Goal: Information Seeking & Learning: Learn about a topic

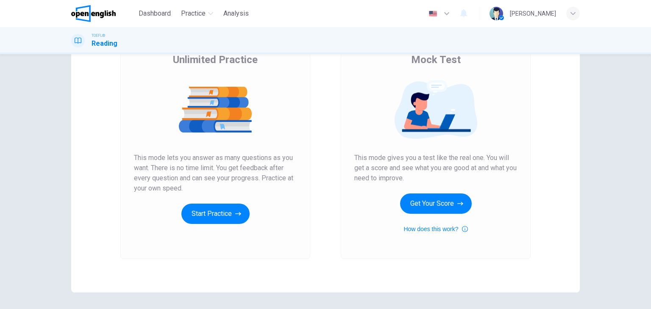
scroll to position [58, 0]
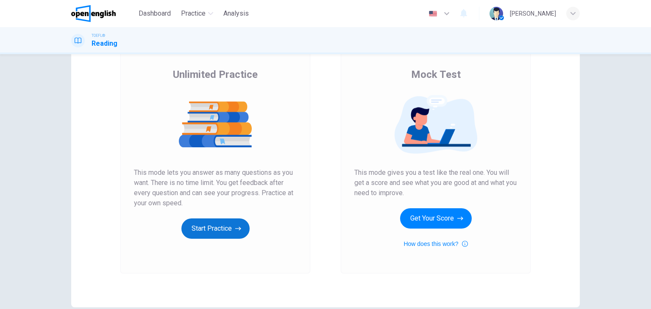
click at [240, 225] on button "Start Practice" at bounding box center [215, 229] width 68 height 20
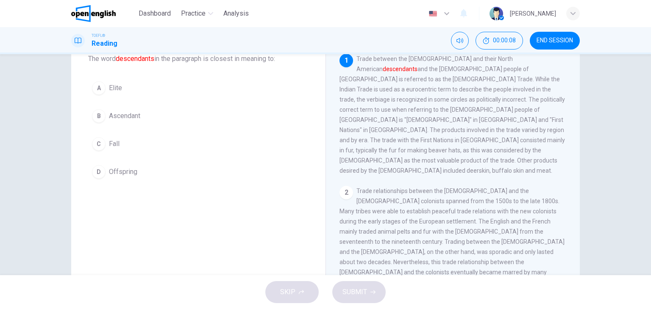
scroll to position [0, 0]
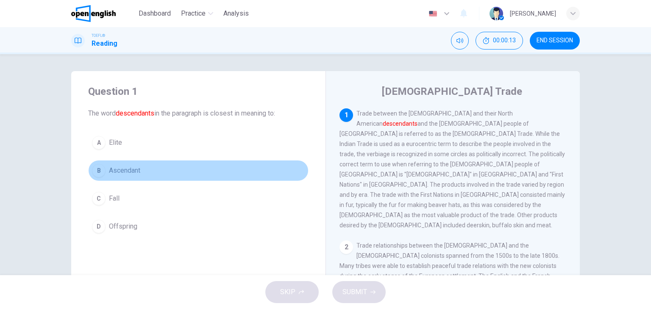
click at [101, 170] on div "B" at bounding box center [99, 171] width 14 height 14
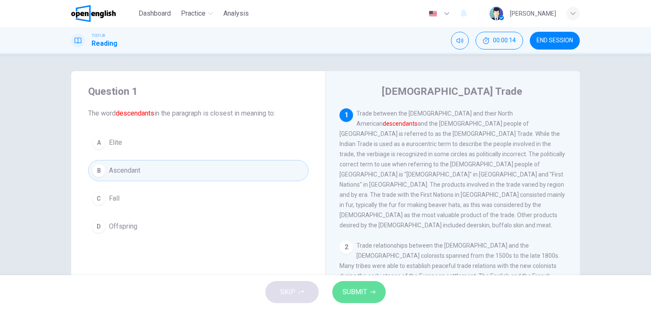
click at [367, 292] on button "SUBMIT" at bounding box center [358, 292] width 53 height 22
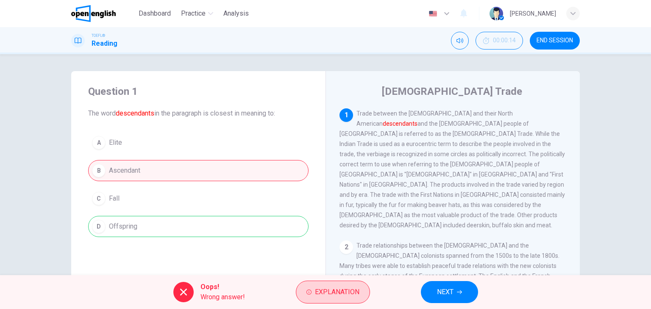
click at [324, 287] on span "Explanation" at bounding box center [337, 292] width 44 height 12
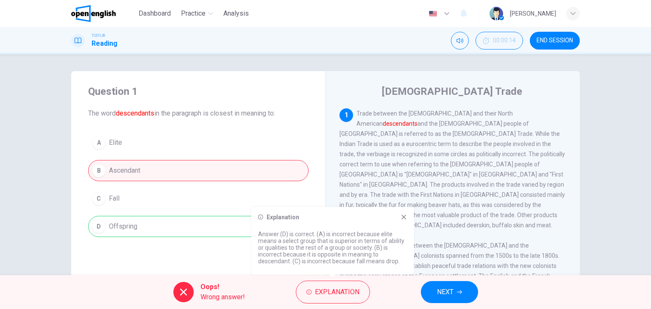
click at [185, 230] on div "A Elite B Ascendant C Fall D Offspring" at bounding box center [198, 184] width 220 height 105
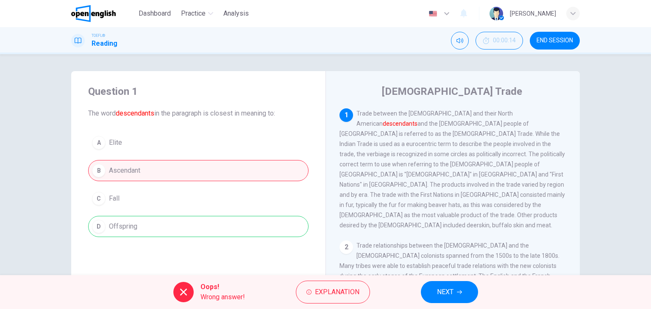
click at [451, 287] on span "NEXT" at bounding box center [445, 292] width 17 height 12
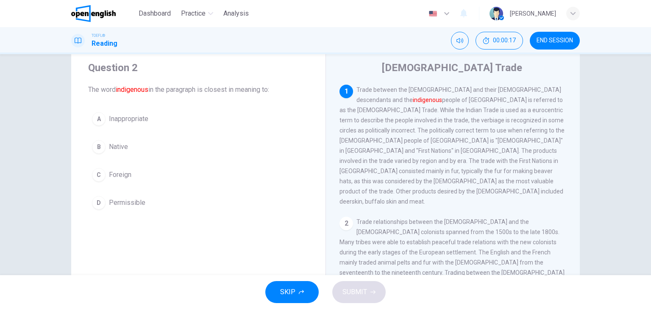
scroll to position [42, 0]
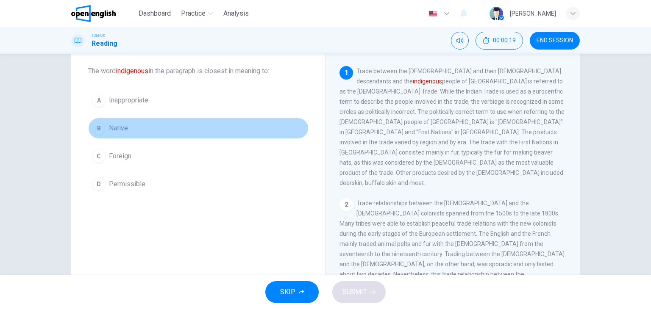
click at [100, 130] on div "B" at bounding box center [99, 129] width 14 height 14
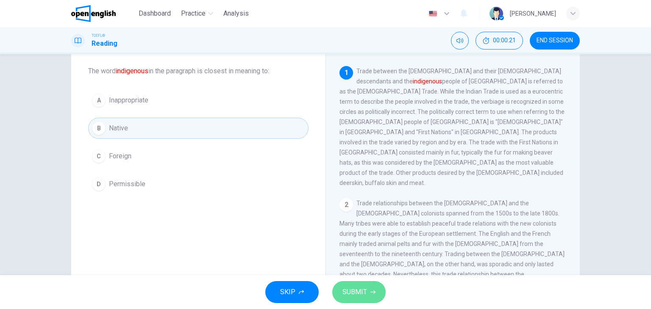
click at [356, 287] on span "SUBMIT" at bounding box center [354, 292] width 25 height 12
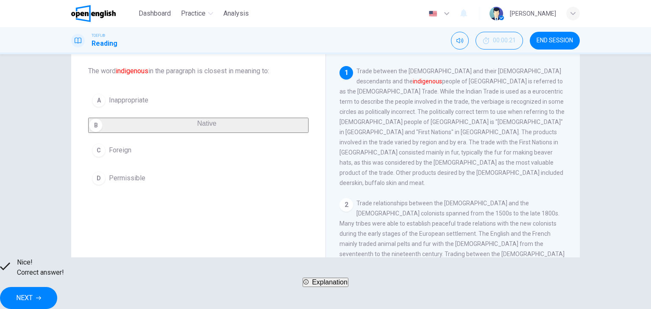
click at [33, 293] on span "NEXT" at bounding box center [24, 298] width 17 height 12
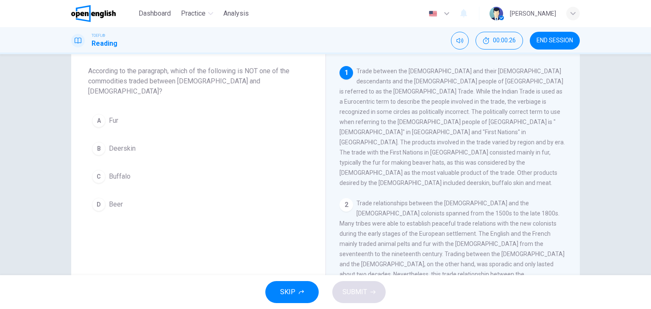
drag, startPoint x: 359, startPoint y: 71, endPoint x: 465, endPoint y: 76, distance: 106.1
click at [465, 76] on div "1 Trade between the [DEMOGRAPHIC_DATA] and their [DEMOGRAPHIC_DATA] descendants…" at bounding box center [452, 127] width 227 height 122
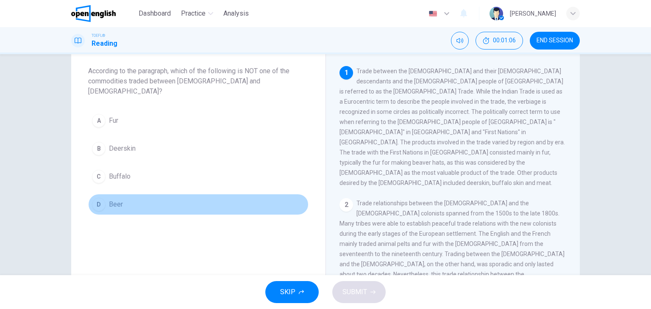
click at [96, 198] on div "D" at bounding box center [99, 205] width 14 height 14
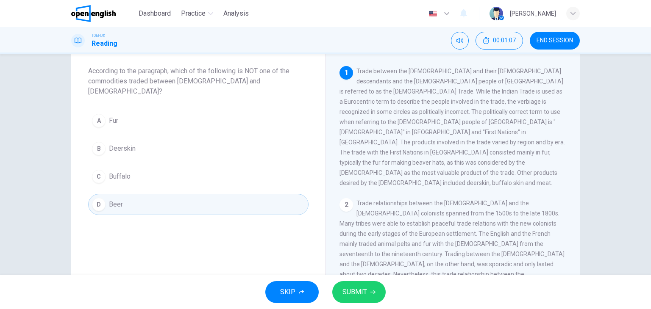
click at [353, 298] on button "SUBMIT" at bounding box center [358, 292] width 53 height 22
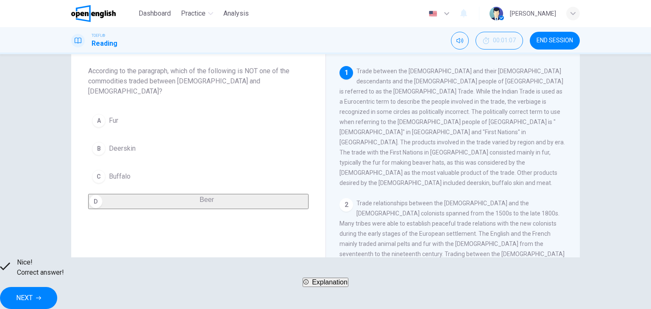
click at [57, 299] on button "NEXT" at bounding box center [28, 298] width 57 height 22
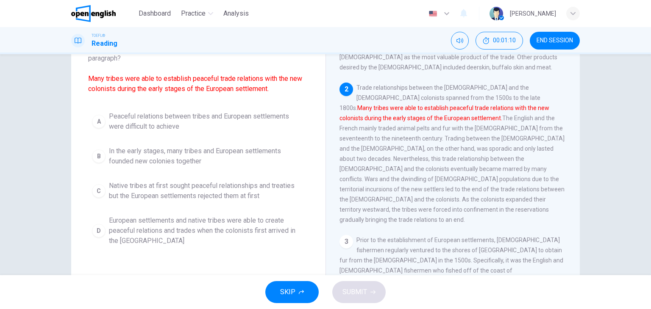
scroll to position [85, 0]
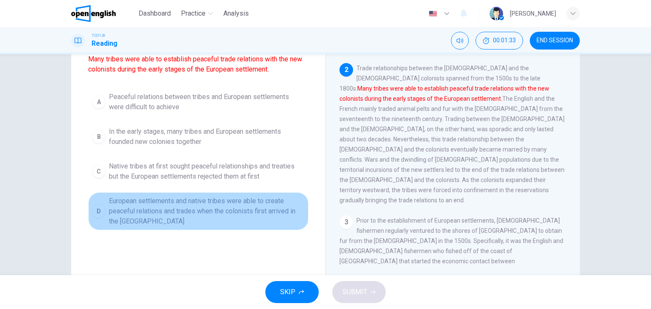
click at [97, 211] on div "D" at bounding box center [99, 212] width 14 height 14
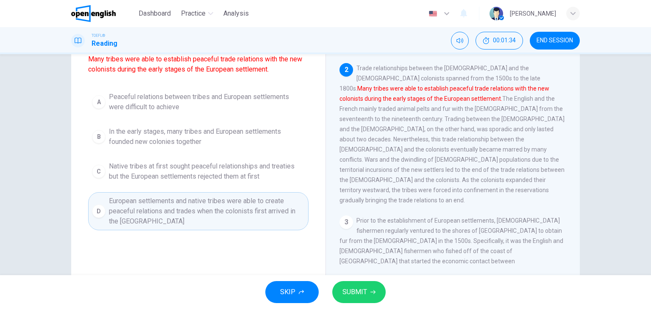
click at [369, 292] on button "SUBMIT" at bounding box center [358, 292] width 53 height 22
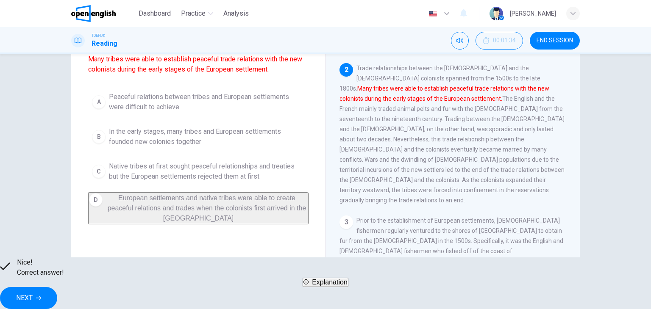
click at [57, 287] on button "NEXT" at bounding box center [28, 298] width 57 height 22
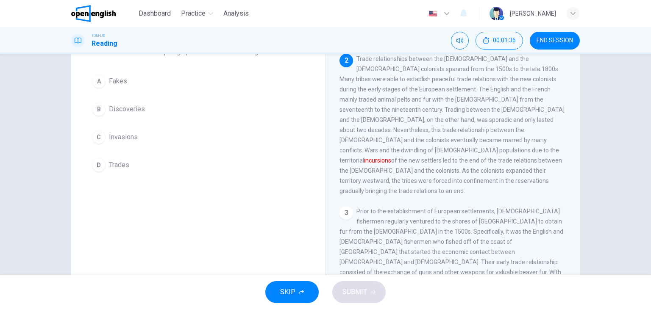
scroll to position [42, 0]
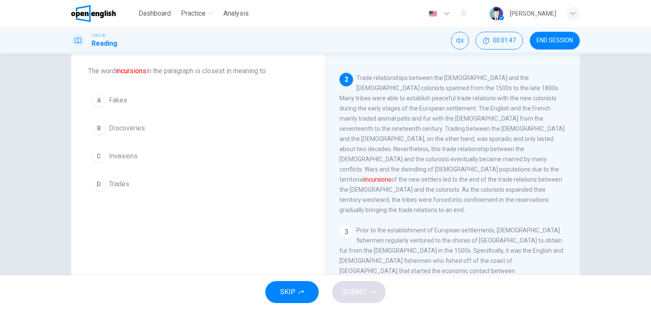
click at [94, 158] on div "C" at bounding box center [99, 157] width 14 height 14
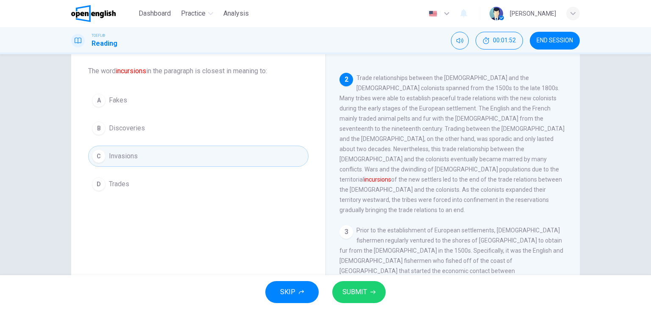
click at [360, 302] on button "SUBMIT" at bounding box center [358, 292] width 53 height 22
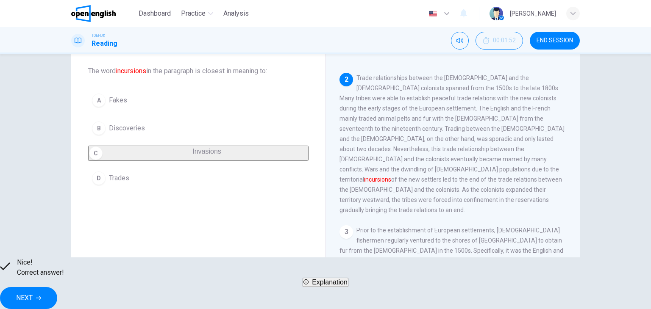
click at [33, 292] on span "NEXT" at bounding box center [24, 298] width 17 height 12
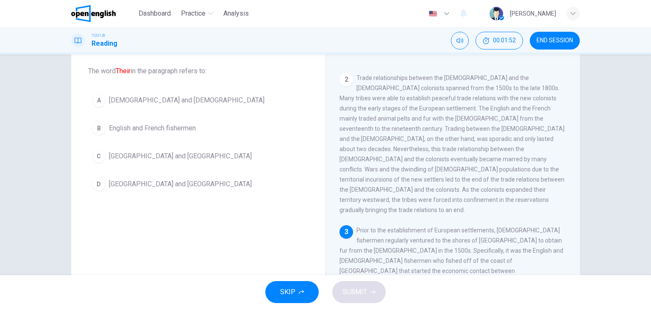
scroll to position [197, 0]
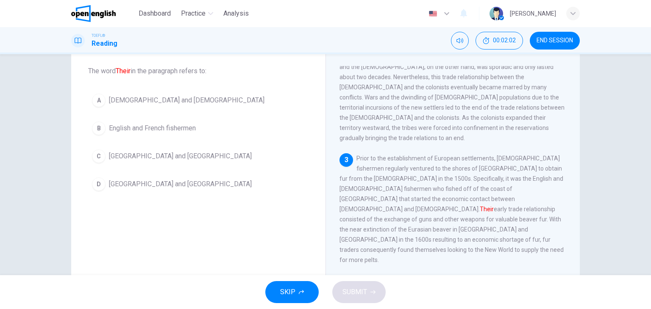
drag, startPoint x: 412, startPoint y: 180, endPoint x: 419, endPoint y: 179, distance: 7.3
click at [480, 206] on font "Their" at bounding box center [487, 209] width 14 height 7
drag, startPoint x: 421, startPoint y: 179, endPoint x: 407, endPoint y: 177, distance: 14.6
click at [407, 177] on span "Prior to the establishment of European settlements, [DEMOGRAPHIC_DATA] fisherme…" at bounding box center [451, 209] width 224 height 108
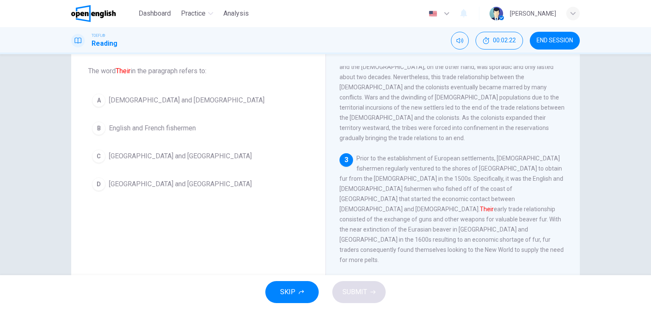
click at [109, 102] on span "[DEMOGRAPHIC_DATA] and [DEMOGRAPHIC_DATA]" at bounding box center [187, 100] width 156 height 10
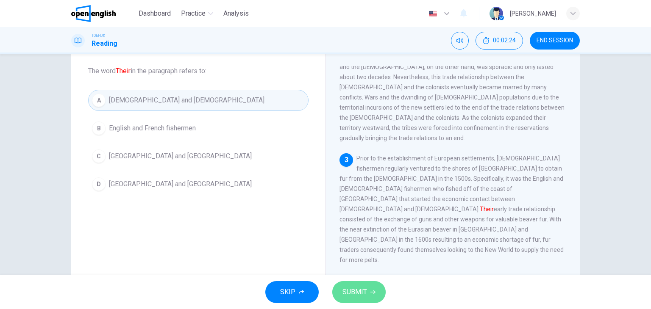
click at [354, 295] on span "SUBMIT" at bounding box center [354, 292] width 25 height 12
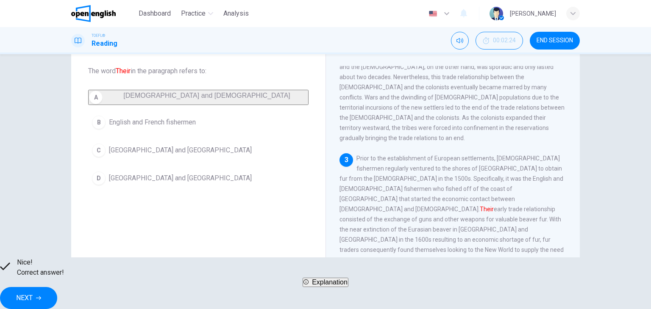
click at [57, 289] on button "NEXT" at bounding box center [28, 298] width 57 height 22
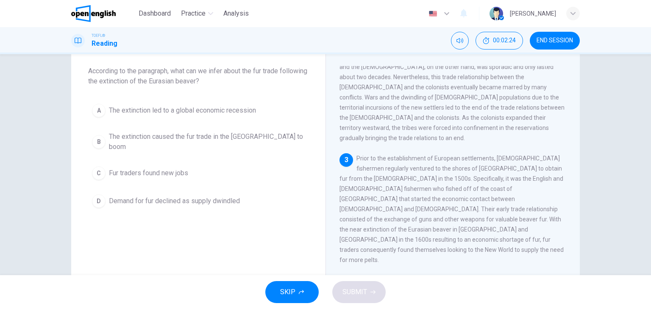
scroll to position [262, 0]
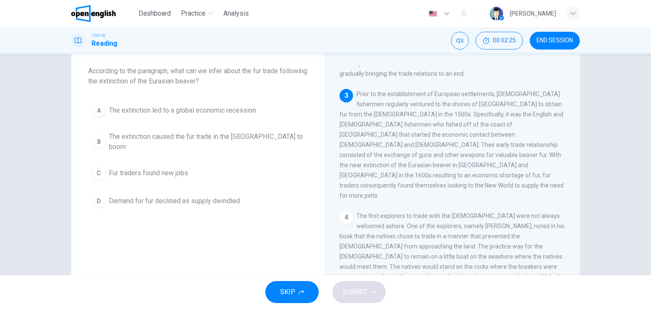
click at [143, 71] on span "According to the paragraph, what can we infer about the fur trade following the…" at bounding box center [198, 76] width 220 height 20
click at [145, 73] on span "According to the paragraph, what can we infer about the fur trade following the…" at bounding box center [198, 76] width 220 height 20
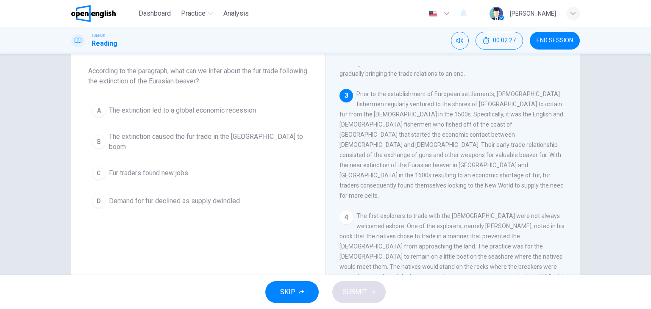
drag, startPoint x: 145, startPoint y: 73, endPoint x: 169, endPoint y: 82, distance: 25.3
click at [169, 82] on span "According to the paragraph, what can we infer about the fur trade following the…" at bounding box center [198, 76] width 220 height 20
click at [500, 45] on button "00:02:48" at bounding box center [498, 41] width 47 height 18
drag, startPoint x: 380, startPoint y: 143, endPoint x: 415, endPoint y: 138, distance: 36.0
click at [415, 138] on div "3 Prior to the establishment of European settlements, [DEMOGRAPHIC_DATA] fisher…" at bounding box center [452, 145] width 227 height 112
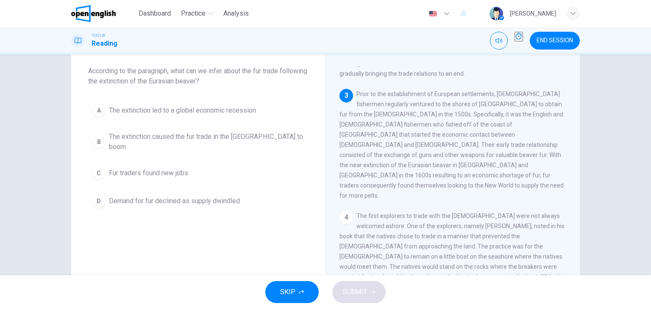
click at [415, 138] on div "3 Prior to the establishment of European settlements, [DEMOGRAPHIC_DATA] fisher…" at bounding box center [452, 145] width 227 height 112
drag, startPoint x: 422, startPoint y: 91, endPoint x: 473, endPoint y: 92, distance: 51.3
click at [473, 92] on span "Prior to the establishment of European settlements, [DEMOGRAPHIC_DATA] fisherme…" at bounding box center [451, 145] width 224 height 108
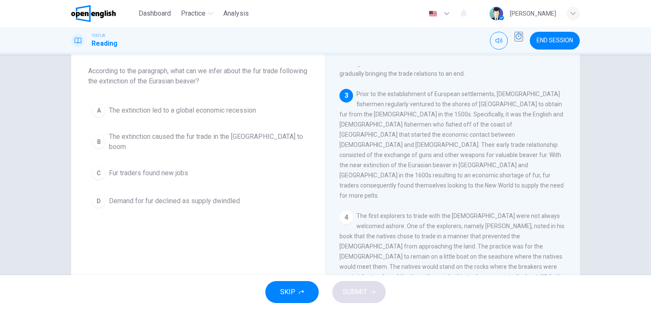
click at [395, 94] on span "Prior to the establishment of European settlements, [DEMOGRAPHIC_DATA] fisherme…" at bounding box center [451, 145] width 224 height 108
drag, startPoint x: 395, startPoint y: 94, endPoint x: 409, endPoint y: 90, distance: 13.6
click at [409, 91] on span "Prior to the establishment of European settlements, [DEMOGRAPHIC_DATA] fisherme…" at bounding box center [451, 145] width 224 height 108
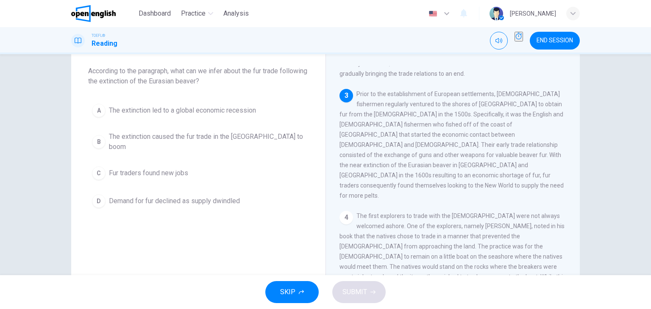
click at [409, 91] on span "Prior to the establishment of European settlements, [DEMOGRAPHIC_DATA] fisherme…" at bounding box center [451, 145] width 224 height 108
click at [514, 37] on button "Show" at bounding box center [518, 37] width 8 height 10
click at [429, 147] on span "Prior to the establishment of European settlements, [DEMOGRAPHIC_DATA] fisherme…" at bounding box center [451, 145] width 224 height 108
drag, startPoint x: 429, startPoint y: 147, endPoint x: 445, endPoint y: 148, distance: 15.3
click at [445, 148] on span "Prior to the establishment of European settlements, [DEMOGRAPHIC_DATA] fisherme…" at bounding box center [451, 145] width 224 height 108
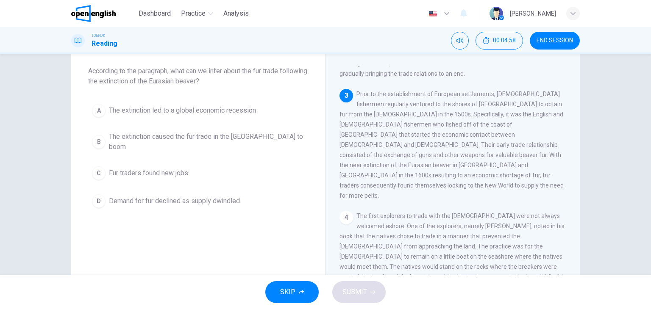
click at [445, 148] on span "Prior to the establishment of European settlements, [DEMOGRAPHIC_DATA] fisherme…" at bounding box center [451, 145] width 224 height 108
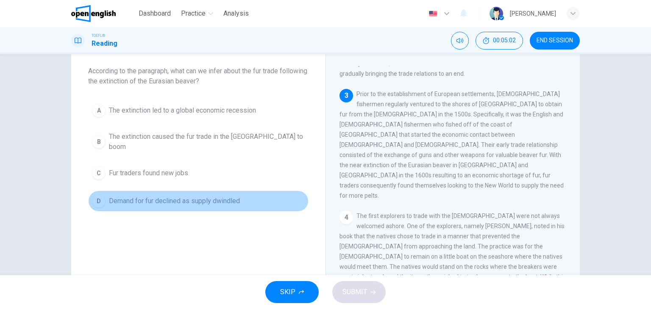
click at [88, 194] on button "D Demand for fur declined as supply dwindled" at bounding box center [198, 201] width 220 height 21
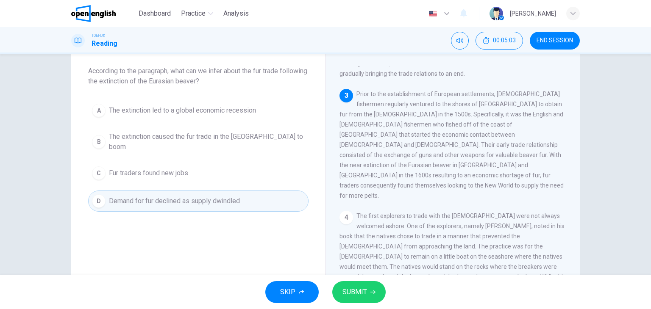
click at [364, 289] on span "SUBMIT" at bounding box center [354, 292] width 25 height 12
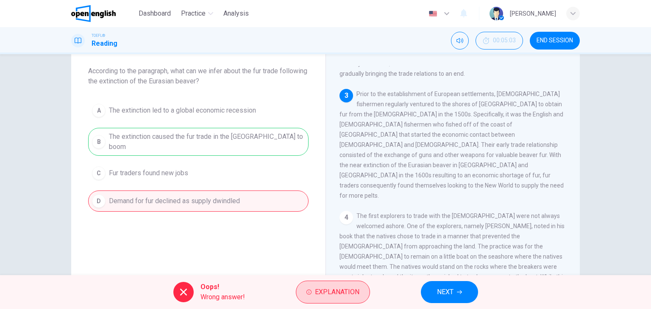
click at [349, 288] on span "Explanation" at bounding box center [337, 292] width 44 height 12
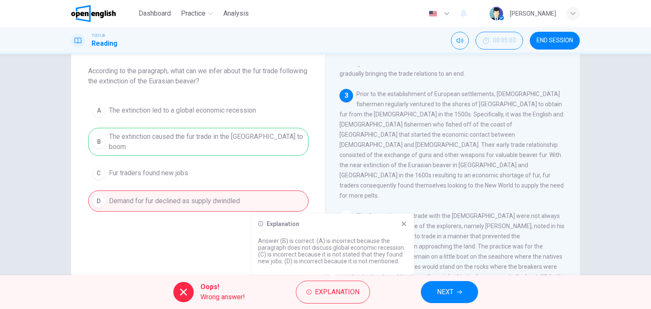
click at [400, 221] on icon at bounding box center [403, 224] width 7 height 7
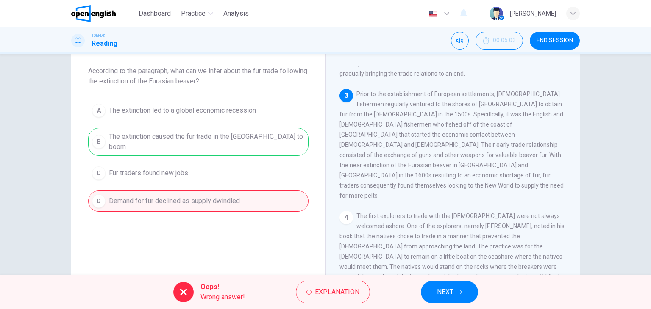
click at [453, 295] on button "NEXT" at bounding box center [449, 292] width 57 height 22
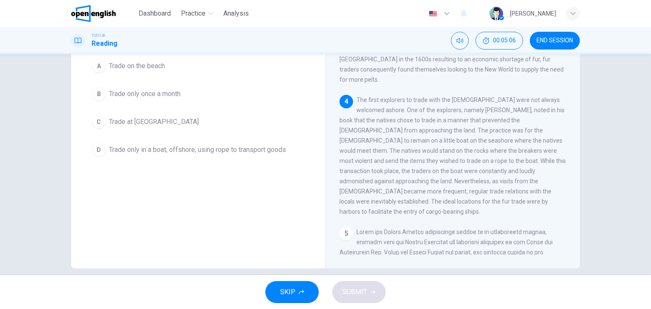
scroll to position [107, 0]
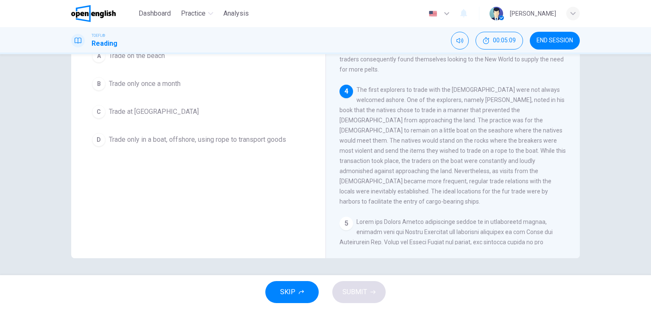
click at [577, 245] on div "[DEMOGRAPHIC_DATA] Trade 1 Trade between the [DEMOGRAPHIC_DATA] and their [DEMO…" at bounding box center [452, 111] width 254 height 295
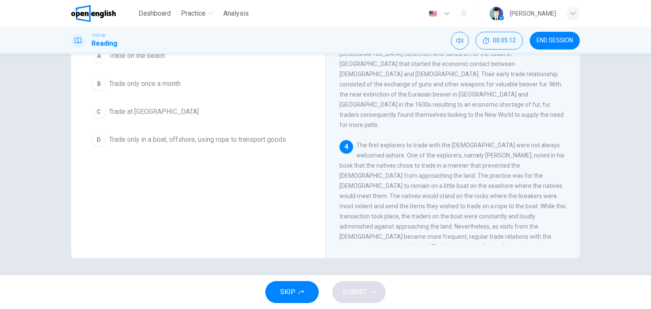
scroll to position [22, 0]
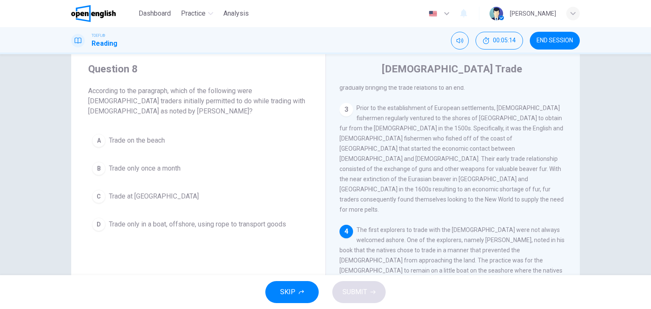
drag, startPoint x: 259, startPoint y: 92, endPoint x: 269, endPoint y: 95, distance: 10.6
click at [269, 95] on span "According to the paragraph, which of the following were [DEMOGRAPHIC_DATA] trad…" at bounding box center [198, 101] width 220 height 31
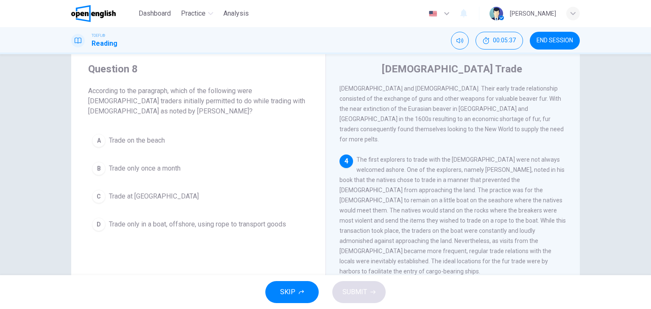
scroll to position [353, 0]
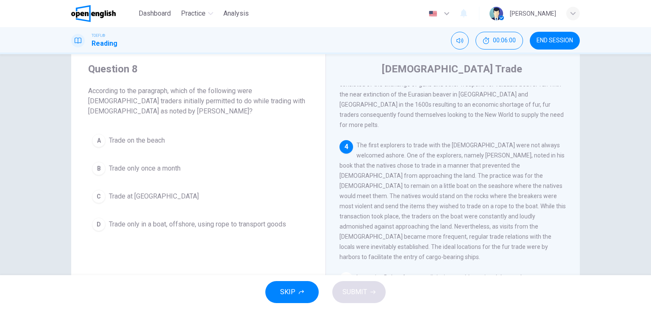
drag, startPoint x: 362, startPoint y: 169, endPoint x: 368, endPoint y: 165, distance: 7.2
click at [369, 165] on span "The first explorers to trade with the [DEMOGRAPHIC_DATA] were not always welcom…" at bounding box center [452, 201] width 226 height 119
drag, startPoint x: 97, startPoint y: 224, endPoint x: 104, endPoint y: 225, distance: 6.6
click at [98, 224] on div "D" at bounding box center [99, 225] width 14 height 14
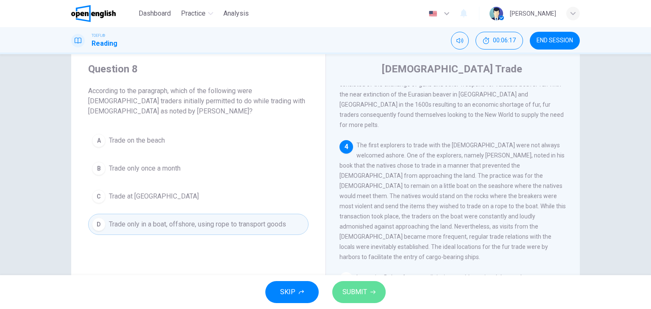
click at [357, 290] on span "SUBMIT" at bounding box center [354, 292] width 25 height 12
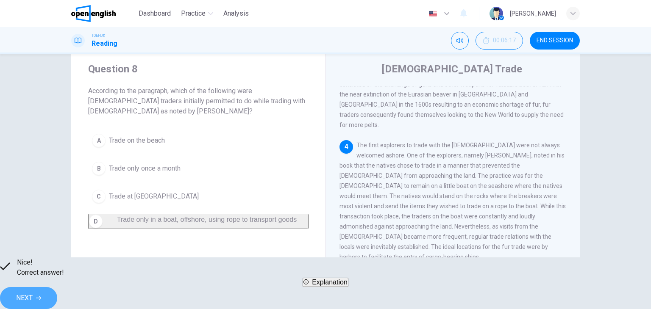
click at [57, 297] on button "NEXT" at bounding box center [28, 298] width 57 height 22
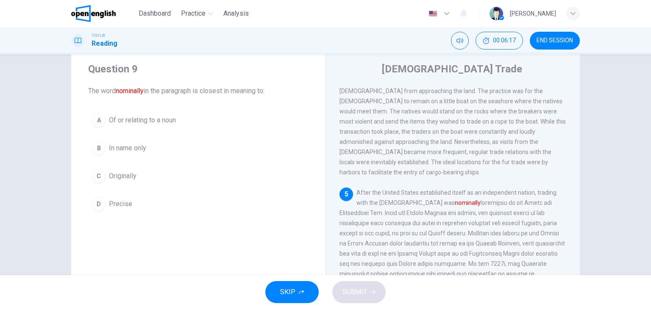
scroll to position [437, 0]
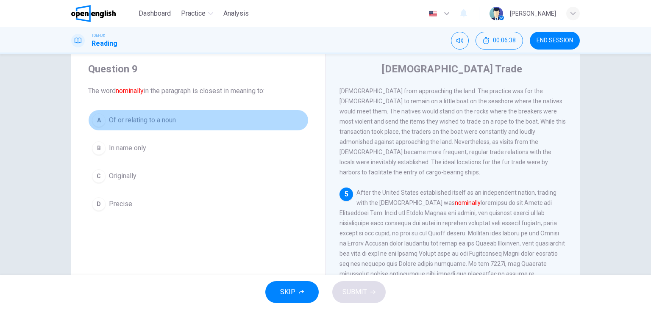
click at [96, 119] on div "A" at bounding box center [99, 121] width 14 height 14
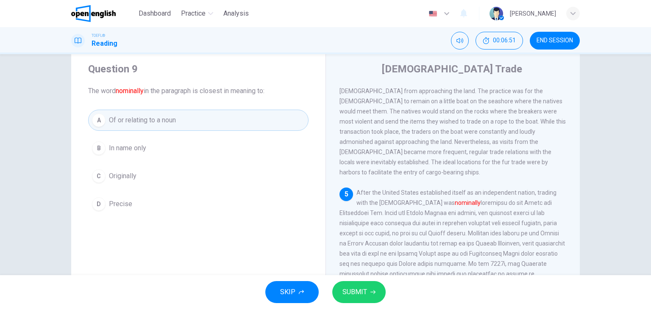
click at [100, 175] on div "C" at bounding box center [99, 177] width 14 height 14
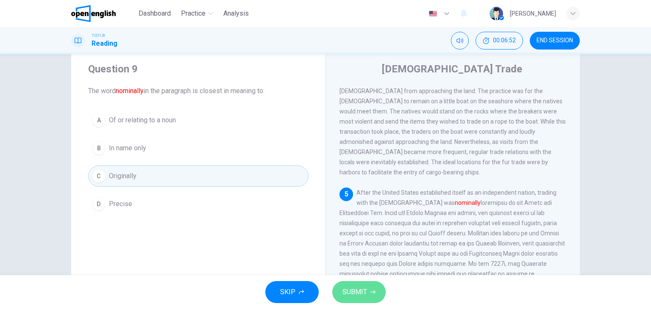
click at [372, 295] on button "SUBMIT" at bounding box center [358, 292] width 53 height 22
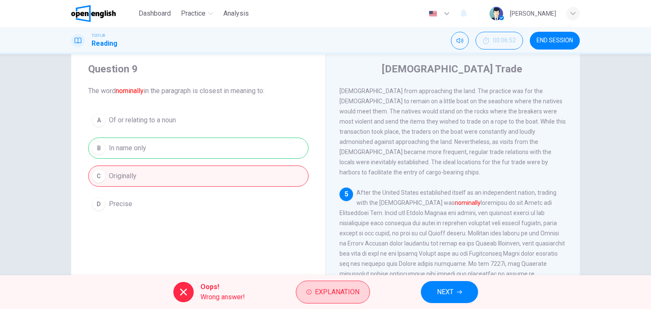
click at [338, 283] on button "Explanation" at bounding box center [333, 292] width 74 height 23
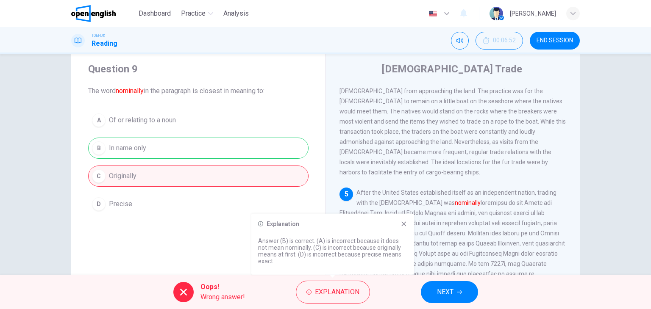
drag, startPoint x: 408, startPoint y: 221, endPoint x: 408, endPoint y: 228, distance: 7.2
click at [407, 221] on div "Explanation Answer (B) is correct. (A) is incorrect because it does not mean no…" at bounding box center [332, 244] width 163 height 61
click at [405, 223] on icon at bounding box center [403, 224] width 7 height 7
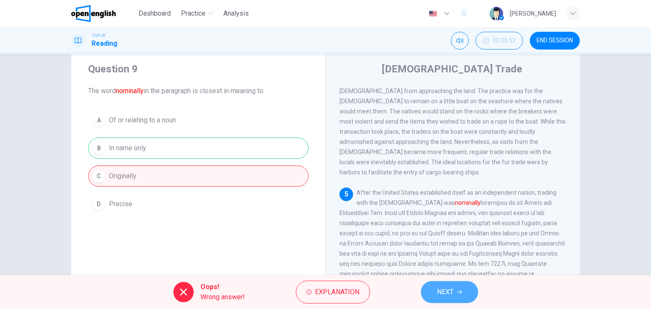
click at [459, 291] on icon "button" at bounding box center [459, 292] width 5 height 5
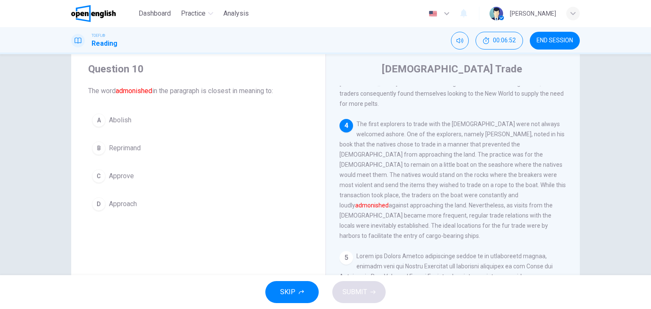
scroll to position [367, 0]
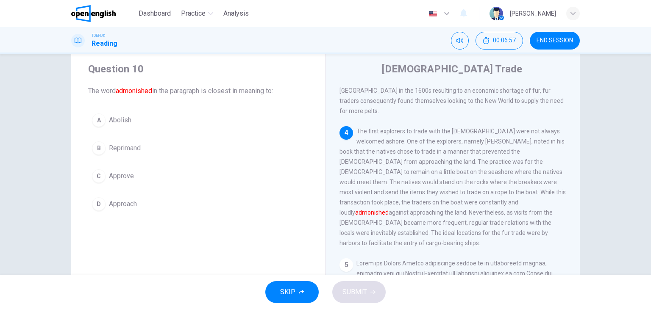
drag, startPoint x: 420, startPoint y: 151, endPoint x: 473, endPoint y: 158, distance: 53.0
click at [464, 159] on div "4 The first explorers to trade with the [DEMOGRAPHIC_DATA] were not always welc…" at bounding box center [452, 187] width 227 height 122
click at [98, 147] on div "B" at bounding box center [99, 149] width 14 height 14
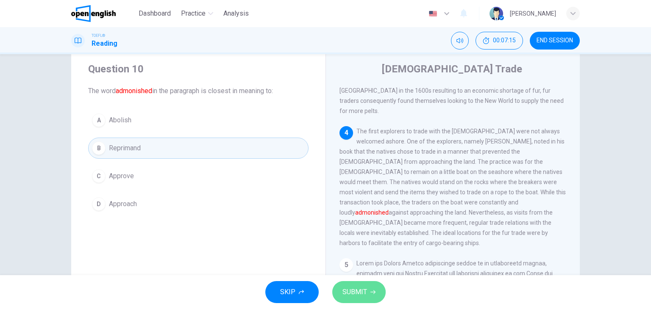
click at [371, 292] on icon "button" at bounding box center [372, 292] width 5 height 5
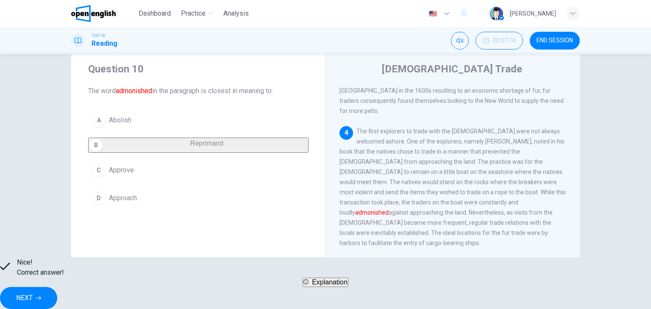
click at [33, 297] on span "NEXT" at bounding box center [24, 298] width 17 height 12
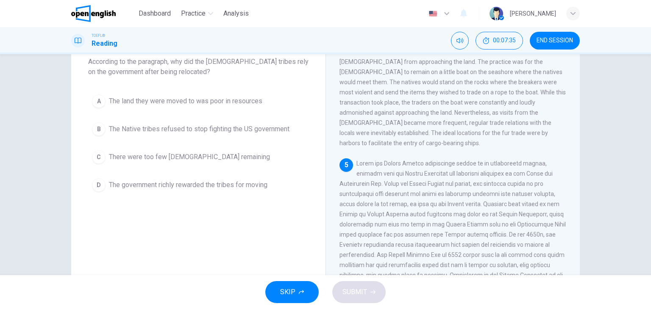
scroll to position [65, 0]
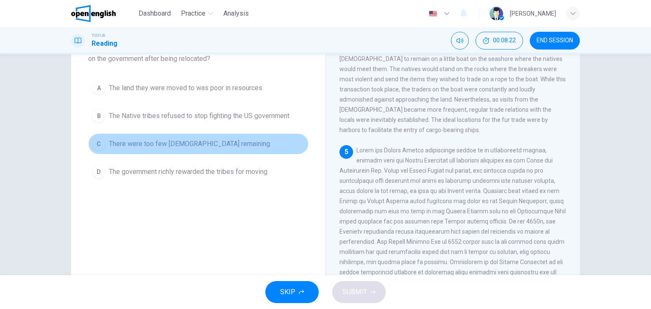
click at [97, 137] on div "C" at bounding box center [99, 144] width 14 height 14
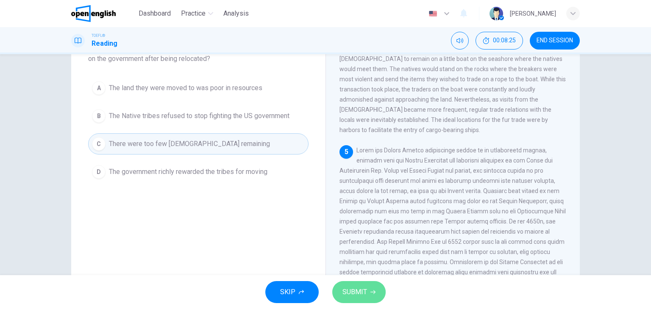
click at [366, 292] on button "SUBMIT" at bounding box center [358, 292] width 53 height 22
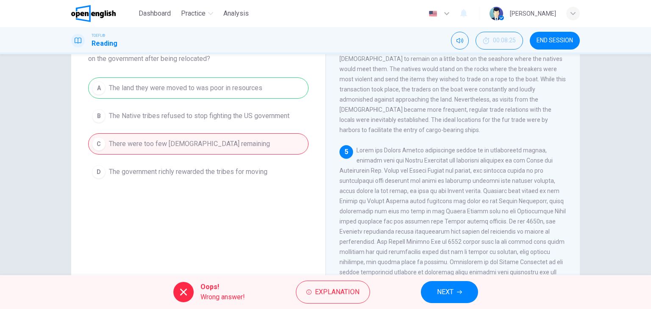
click at [438, 291] on span "NEXT" at bounding box center [445, 292] width 17 height 12
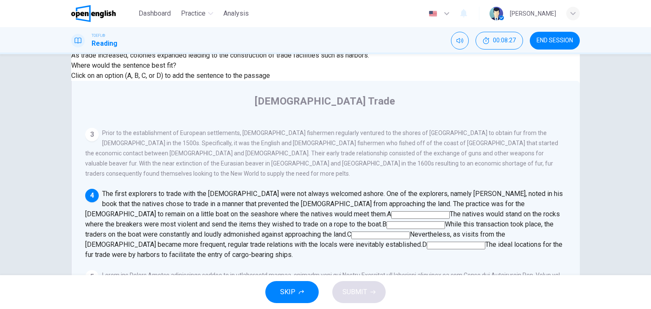
scroll to position [22, 0]
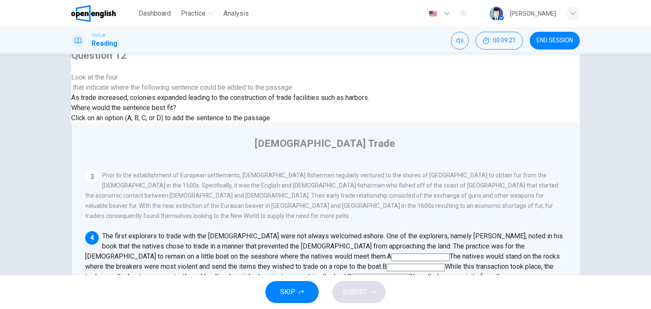
click at [485, 284] on input at bounding box center [456, 288] width 58 height 8
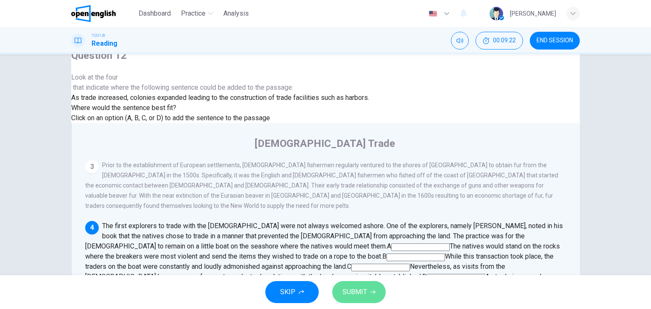
click at [369, 291] on button "SUBMIT" at bounding box center [358, 292] width 53 height 22
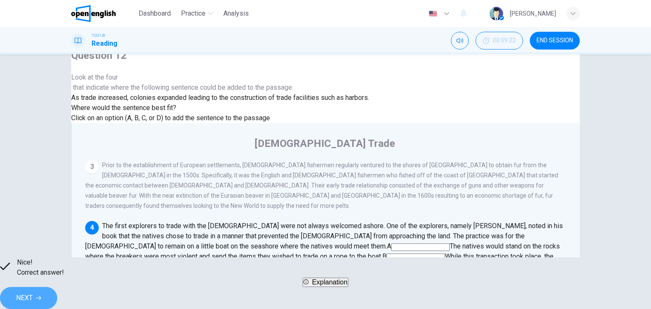
click at [33, 292] on span "NEXT" at bounding box center [24, 298] width 17 height 12
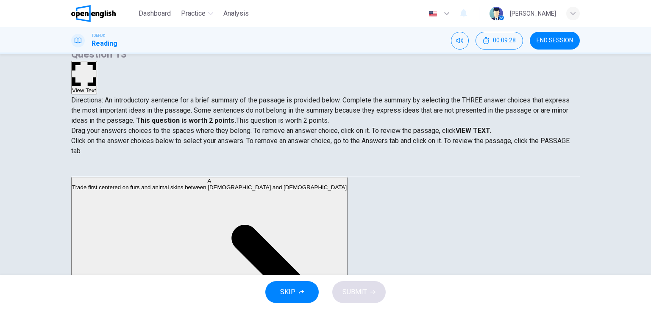
scroll to position [0, 0]
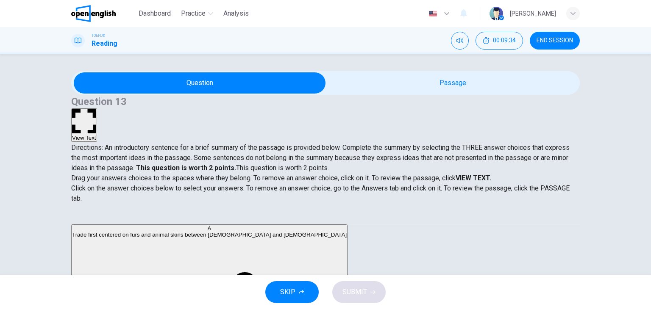
drag, startPoint x: 116, startPoint y: 120, endPoint x: 293, endPoint y: 125, distance: 176.8
click at [293, 144] on span "Directions: An introductory sentence for a brief summary of the passage is prov…" at bounding box center [320, 158] width 498 height 28
click at [556, 40] on span "END SESSION" at bounding box center [555, 40] width 36 height 7
